Goal: Information Seeking & Learning: Learn about a topic

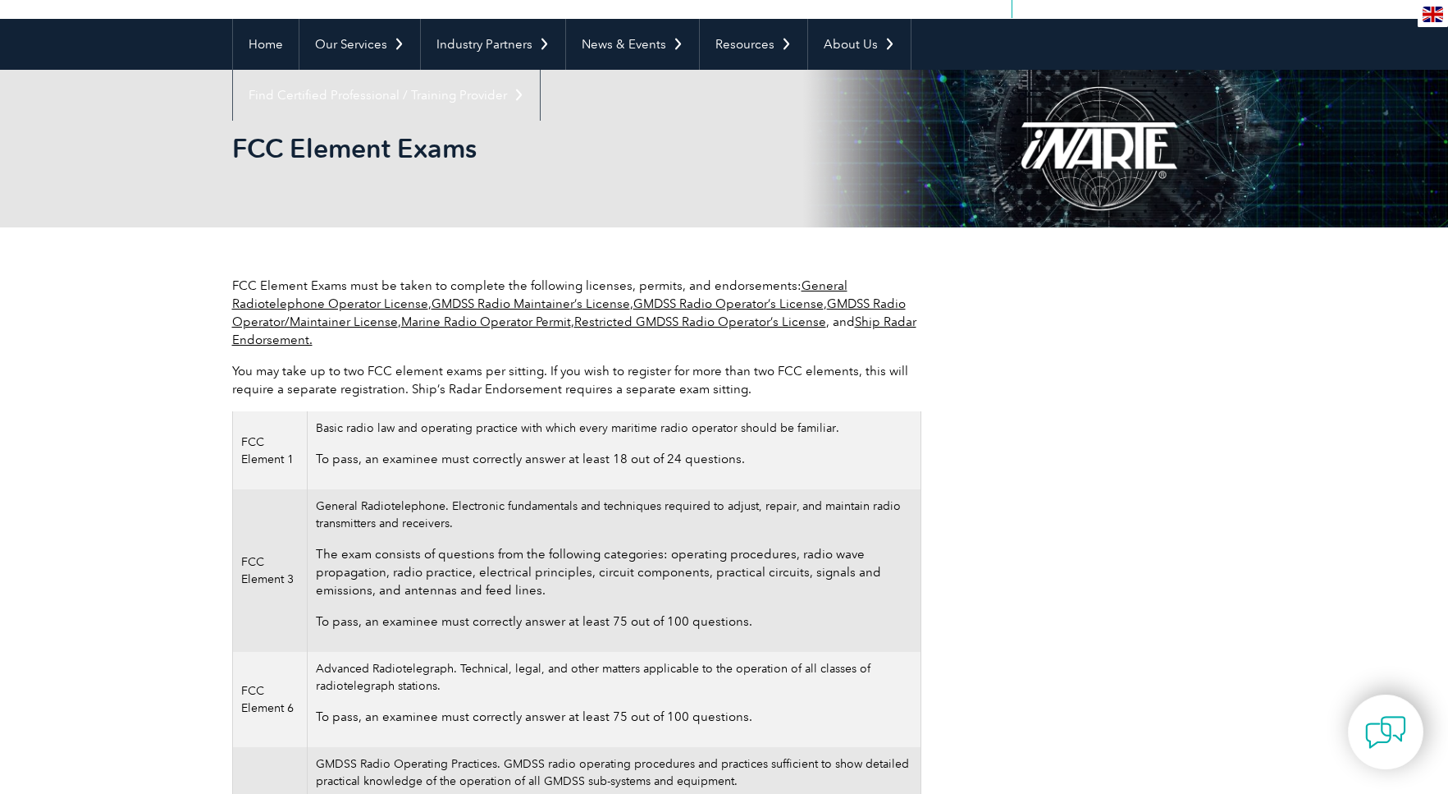
scroll to position [164, 0]
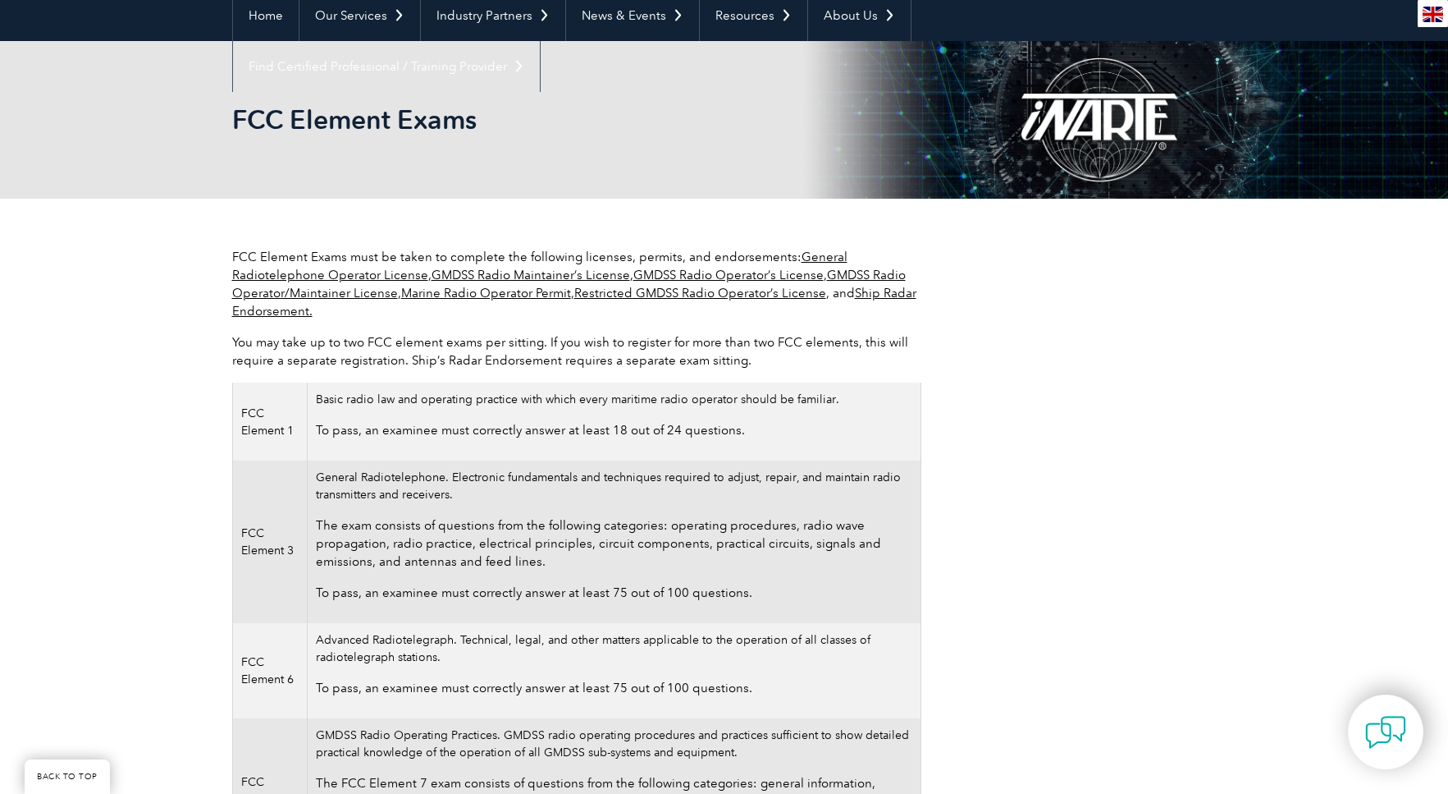
click at [331, 277] on link "General Radiotelephone Operator License" at bounding box center [539, 265] width 615 height 33
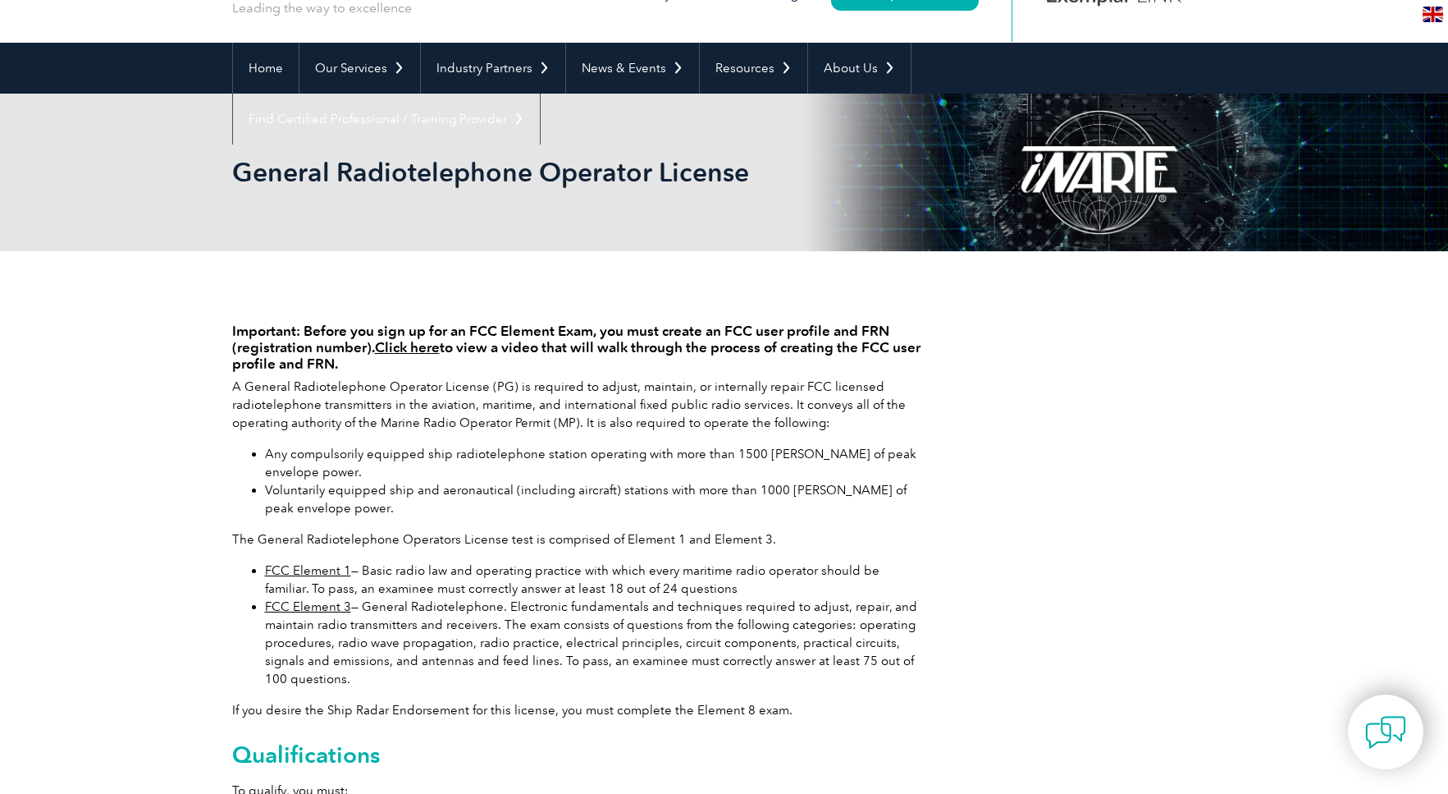
scroll to position [82, 0]
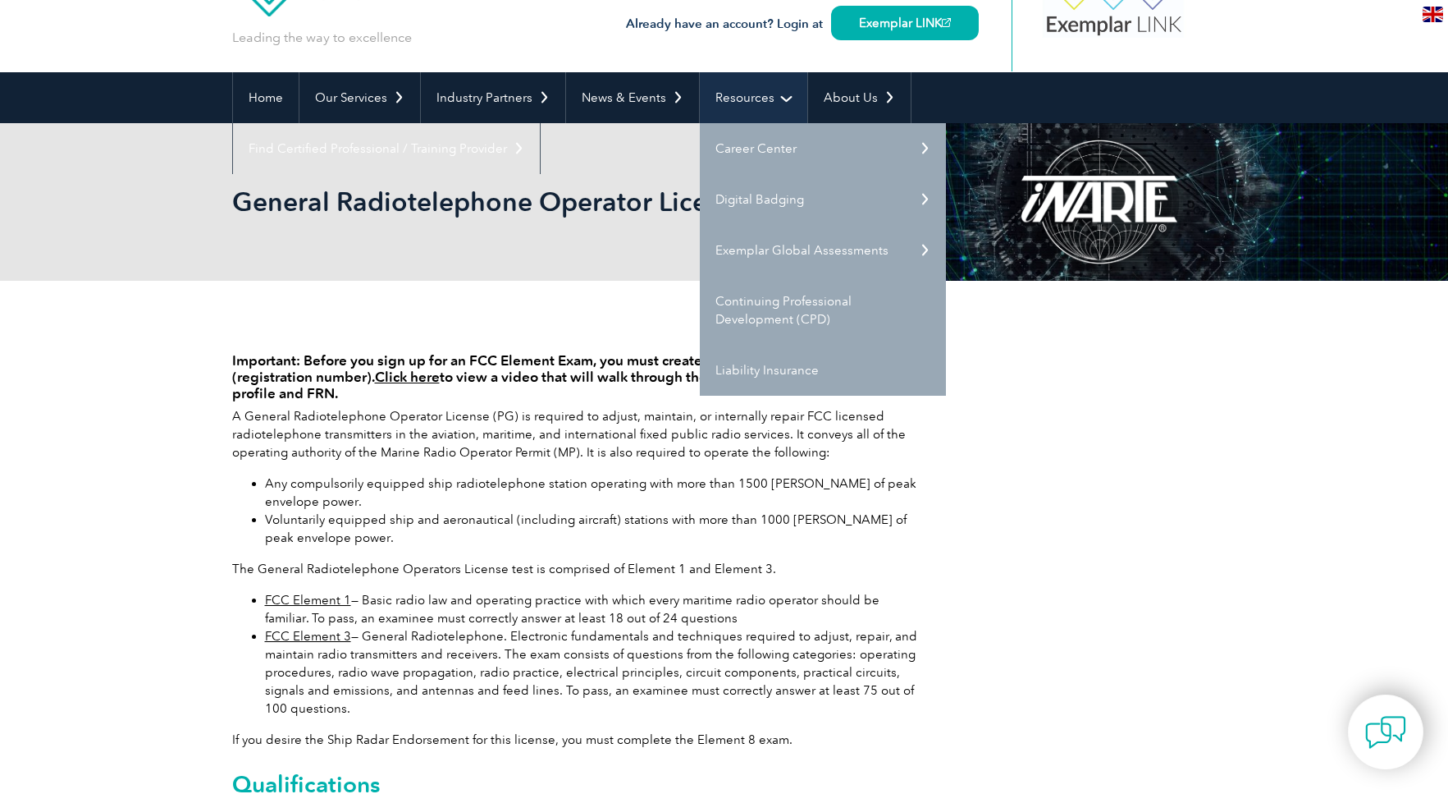
click at [757, 103] on link "Resources" at bounding box center [754, 97] width 108 height 51
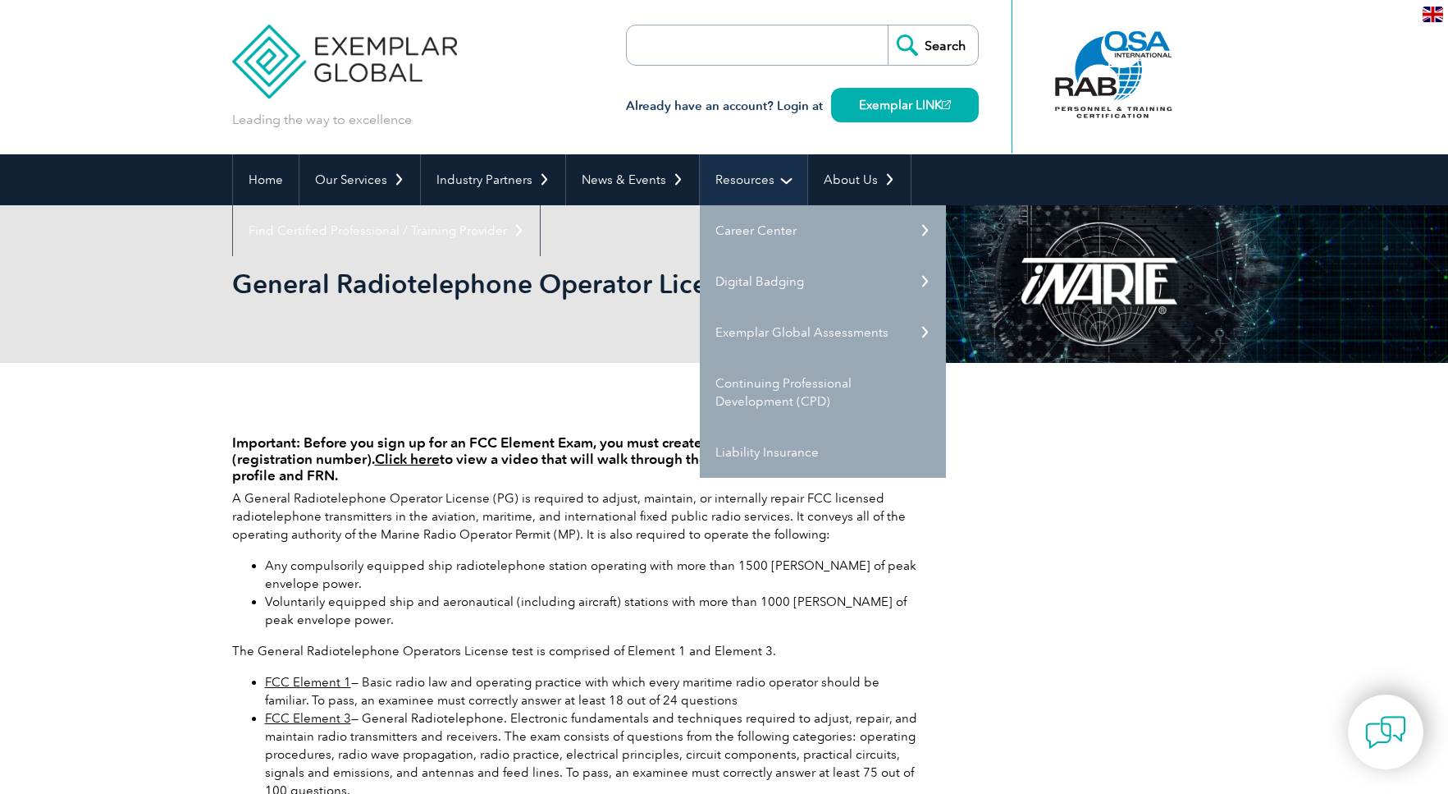
click at [757, 186] on link "Resources" at bounding box center [754, 179] width 108 height 51
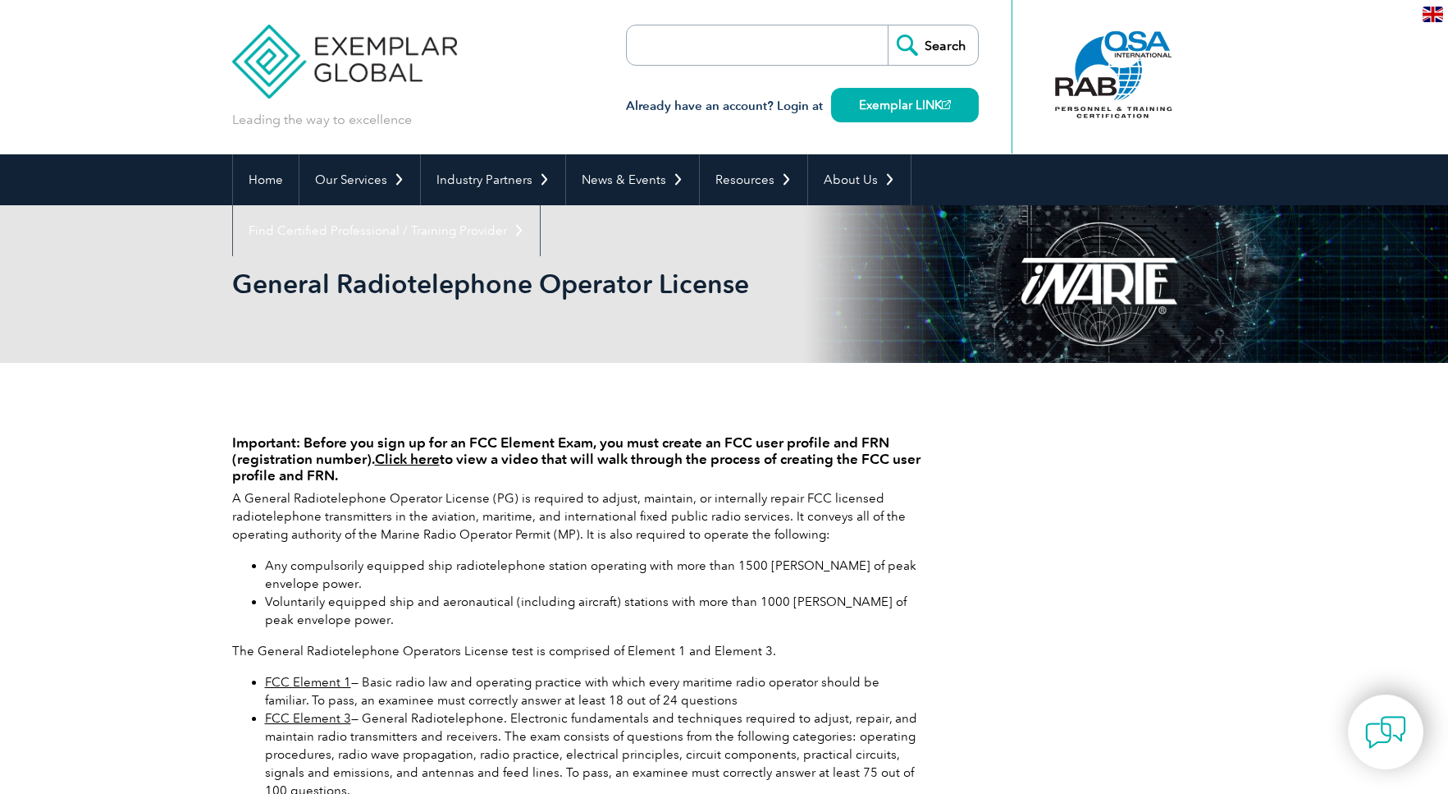
drag, startPoint x: 1104, startPoint y: 555, endPoint x: 1116, endPoint y: 553, distance: 12.4
click at [1104, 555] on div "Important: Before you sign up for an FCC Element Exam, you must create an FCC u…" at bounding box center [724, 746] width 985 height 766
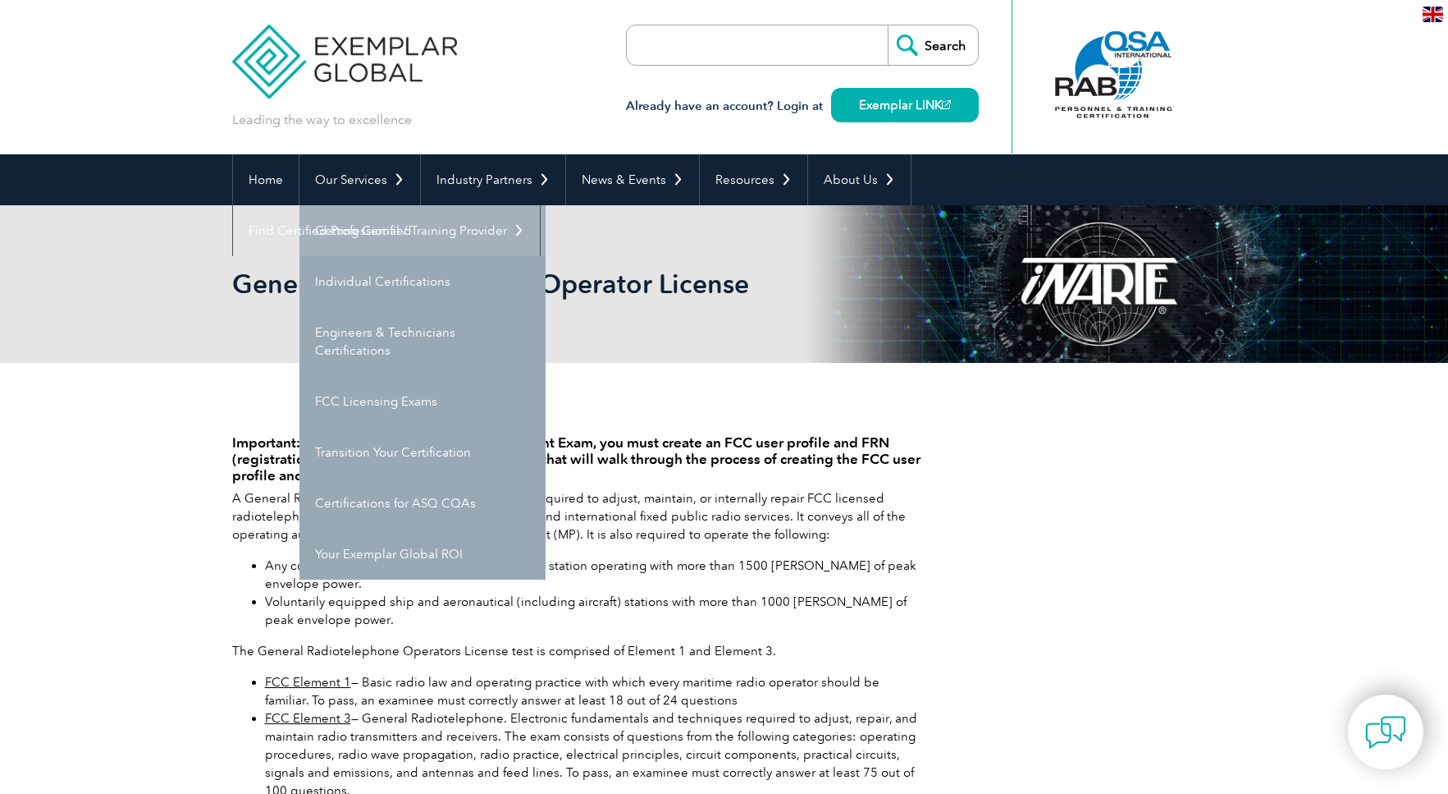
click at [400, 233] on link "Getting Certified" at bounding box center [423, 230] width 246 height 51
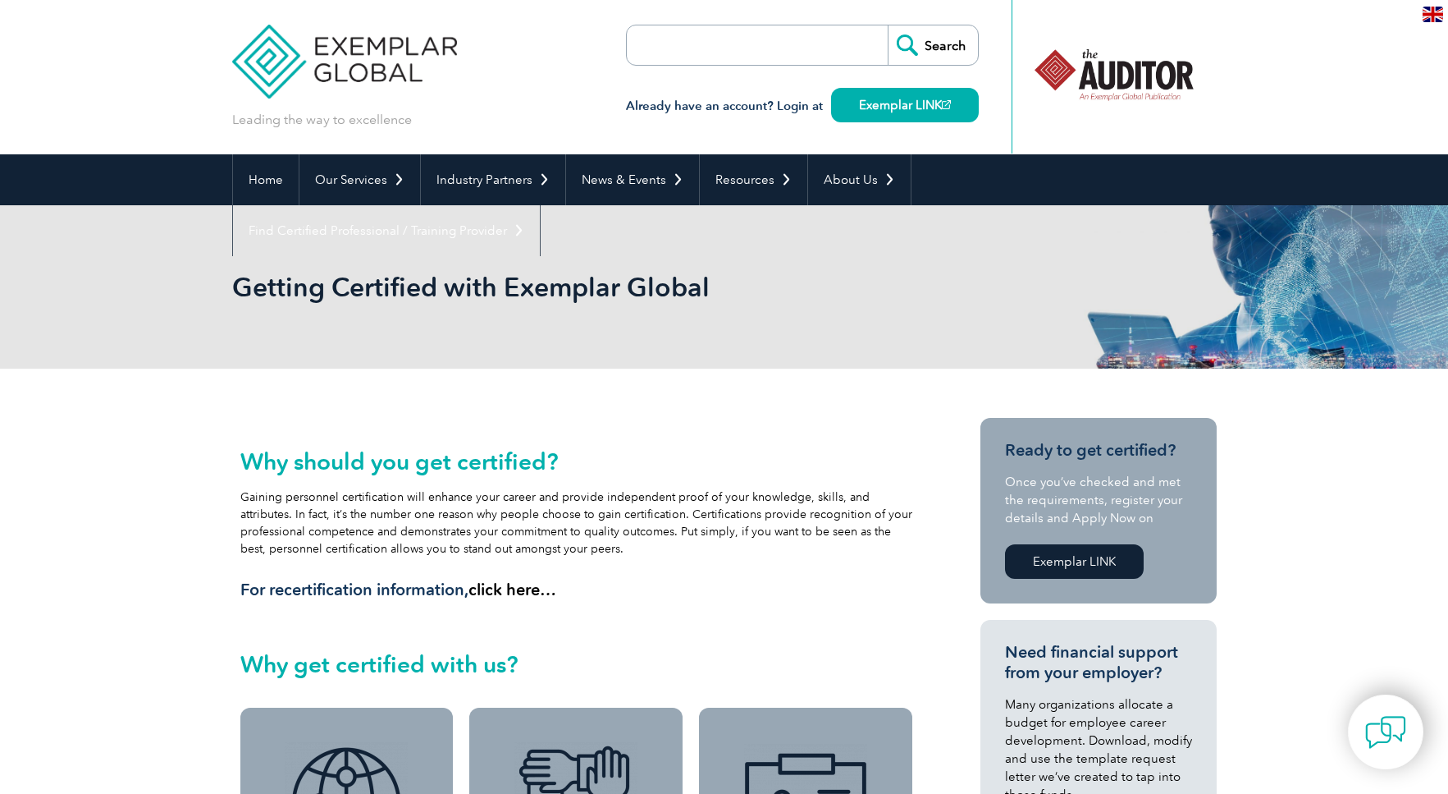
click at [318, 502] on div "Why should you get certified? Gaining personnel certification will enhance your…" at bounding box center [576, 524] width 673 height 152
